Goal: Check status: Check status

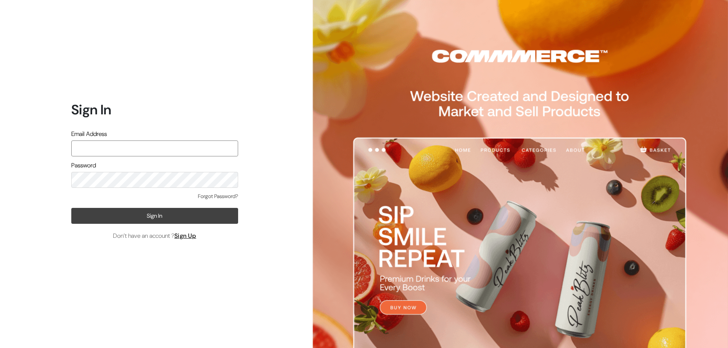
type input "[EMAIL_ADDRESS][DOMAIN_NAME]"
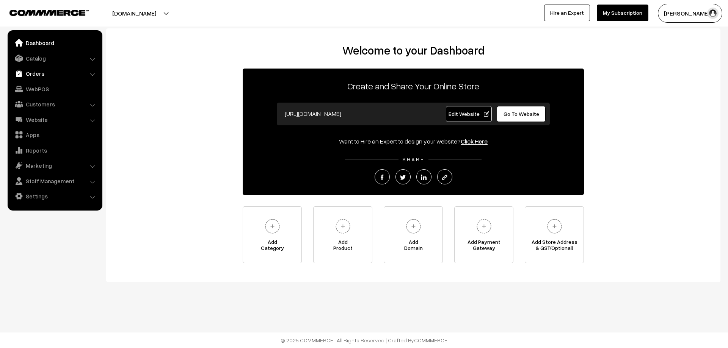
click at [32, 75] on link "Orders" at bounding box center [54, 74] width 90 height 14
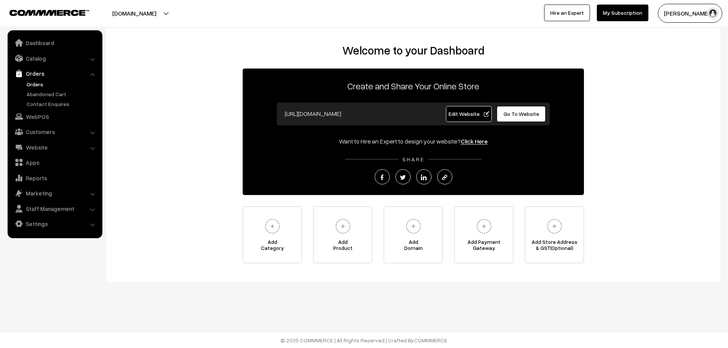
click at [33, 84] on link "Orders" at bounding box center [62, 84] width 75 height 8
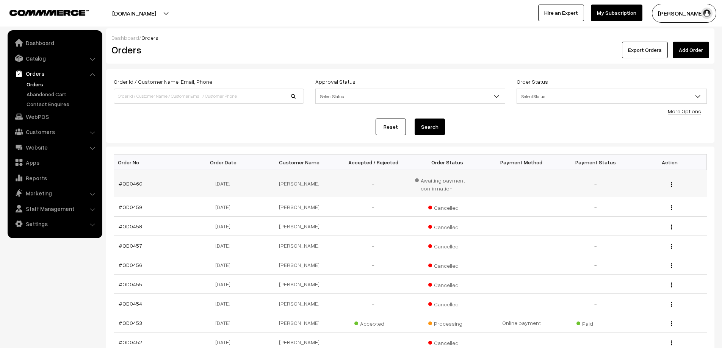
click at [198, 187] on td "06-10-2025" at bounding box center [225, 183] width 74 height 27
click at [135, 184] on link "#OD0460" at bounding box center [131, 183] width 24 height 6
